Goal: Task Accomplishment & Management: Complete application form

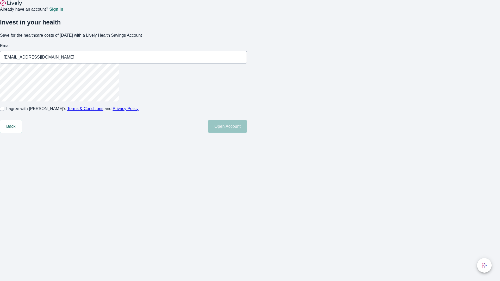
click at [4, 111] on input "I agree with Lively’s Terms & Conditions and Privacy Policy" at bounding box center [2, 109] width 4 height 4
checkbox input "true"
click at [247, 133] on button "Open Account" at bounding box center [227, 126] width 39 height 13
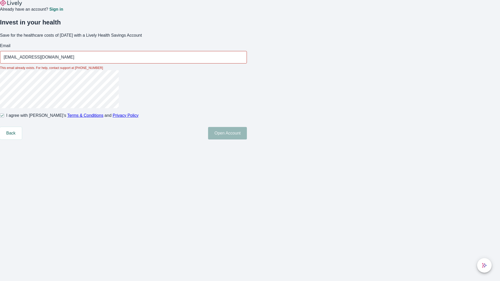
type input "[EMAIL_ADDRESS][DOMAIN_NAME]"
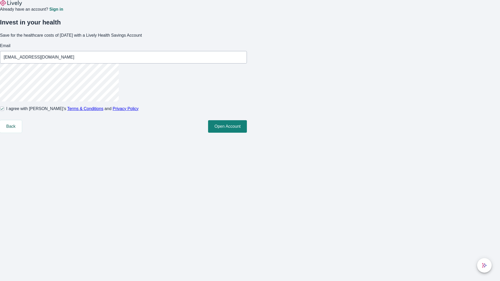
click at [4, 111] on input "I agree with Lively’s Terms & Conditions and Privacy Policy" at bounding box center [2, 109] width 4 height 4
checkbox input "false"
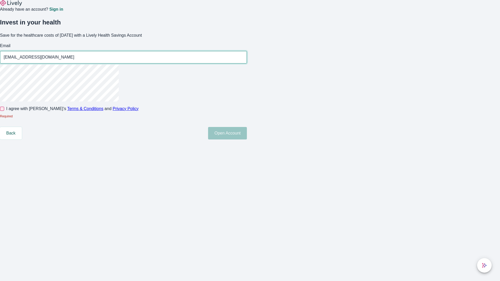
type input "[EMAIL_ADDRESS][DOMAIN_NAME]"
click at [4, 111] on input "I agree with Lively’s Terms & Conditions and Privacy Policy" at bounding box center [2, 109] width 4 height 4
checkbox input "true"
click at [247, 140] on button "Open Account" at bounding box center [227, 133] width 39 height 13
